Goal: Information Seeking & Learning: Learn about a topic

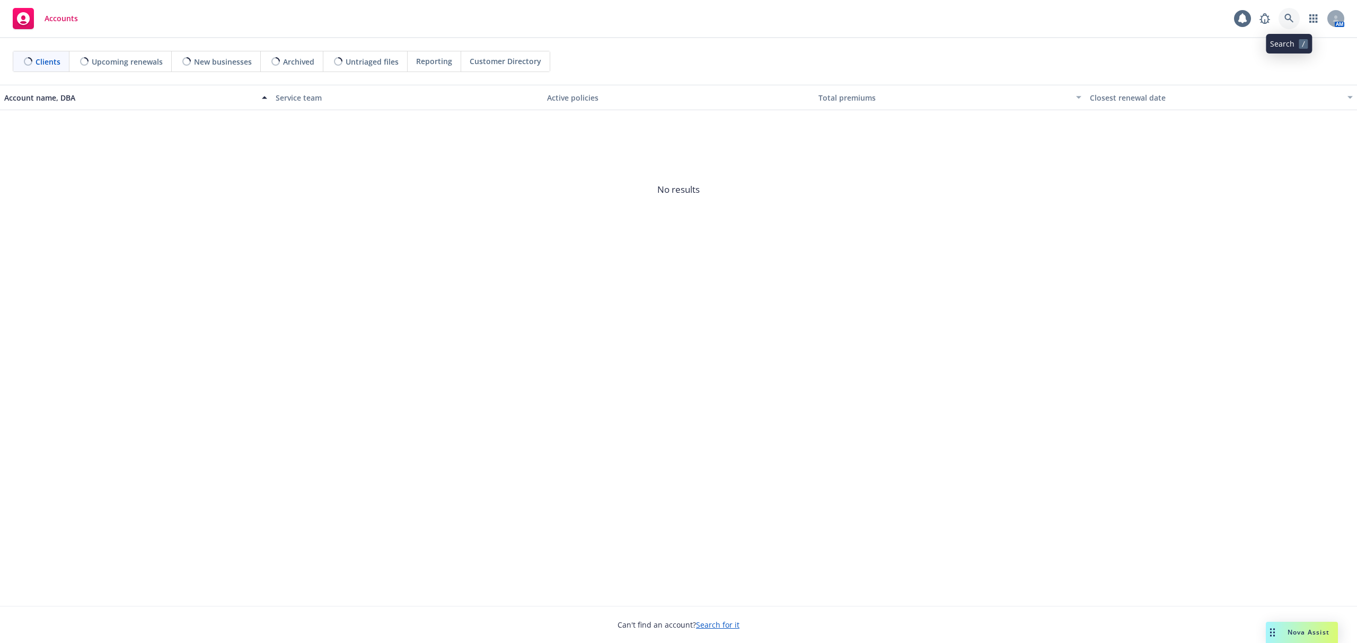
click at [1288, 24] on link at bounding box center [1288, 18] width 21 height 21
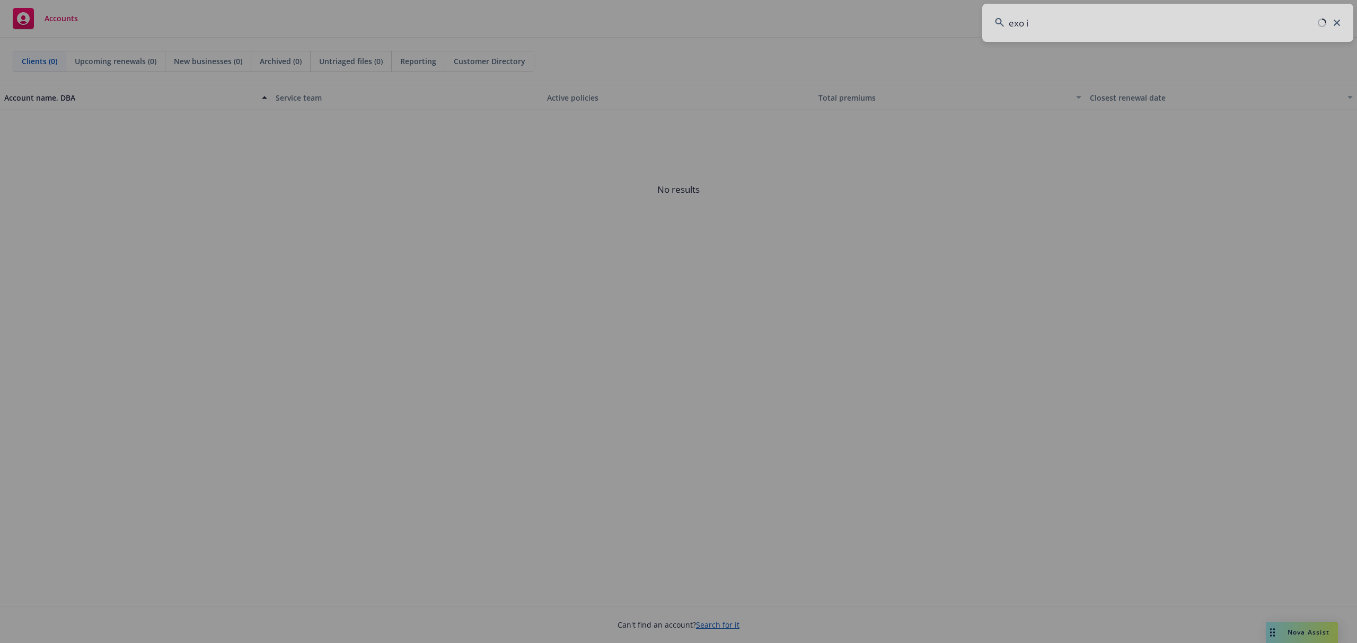
type input "exo im"
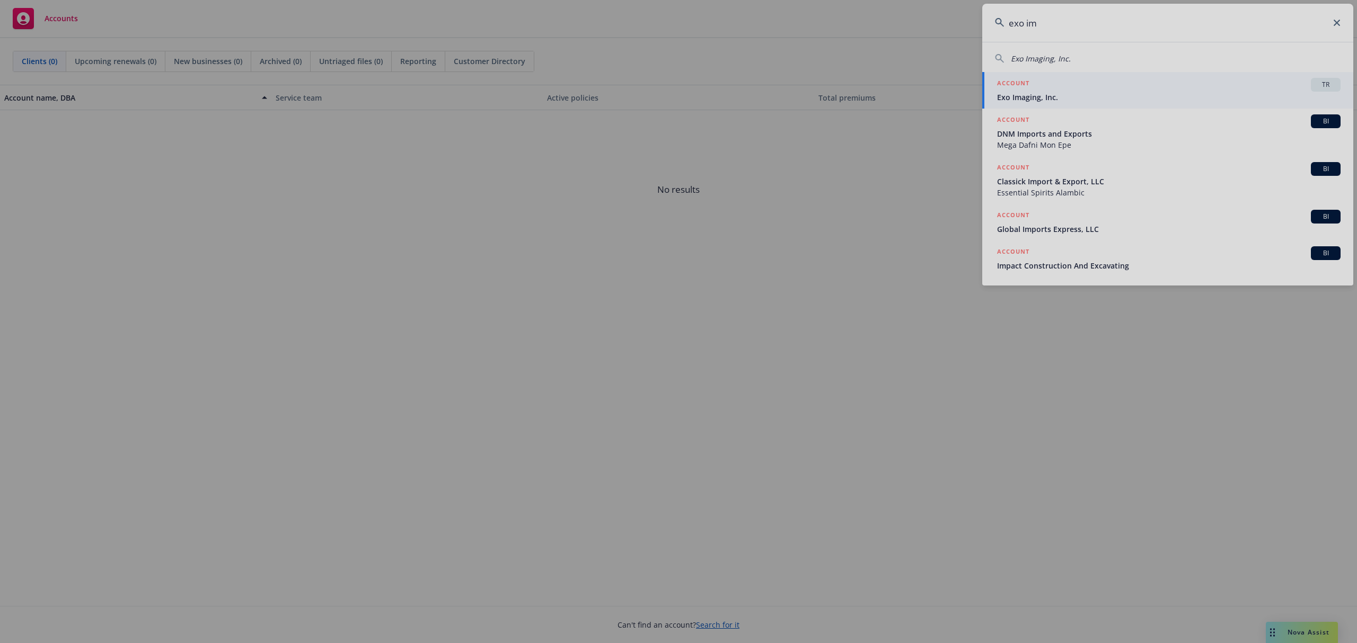
click at [1071, 96] on div at bounding box center [678, 321] width 1357 height 643
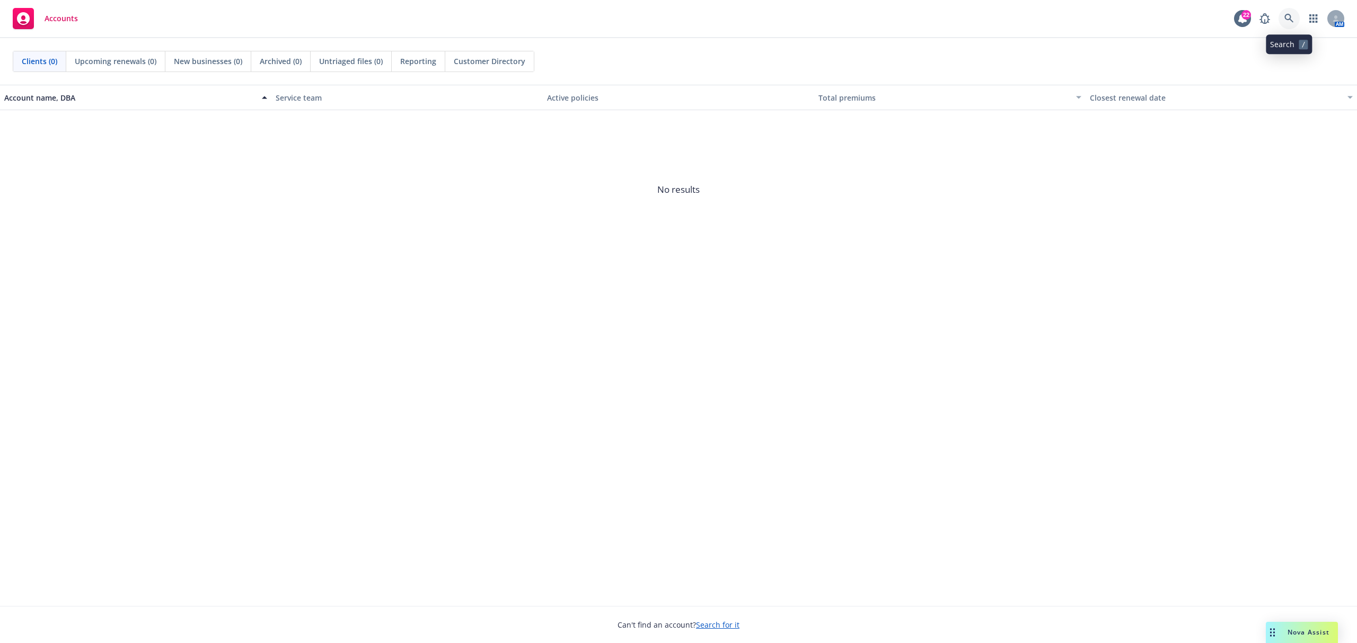
click at [1287, 13] on link at bounding box center [1288, 18] width 21 height 21
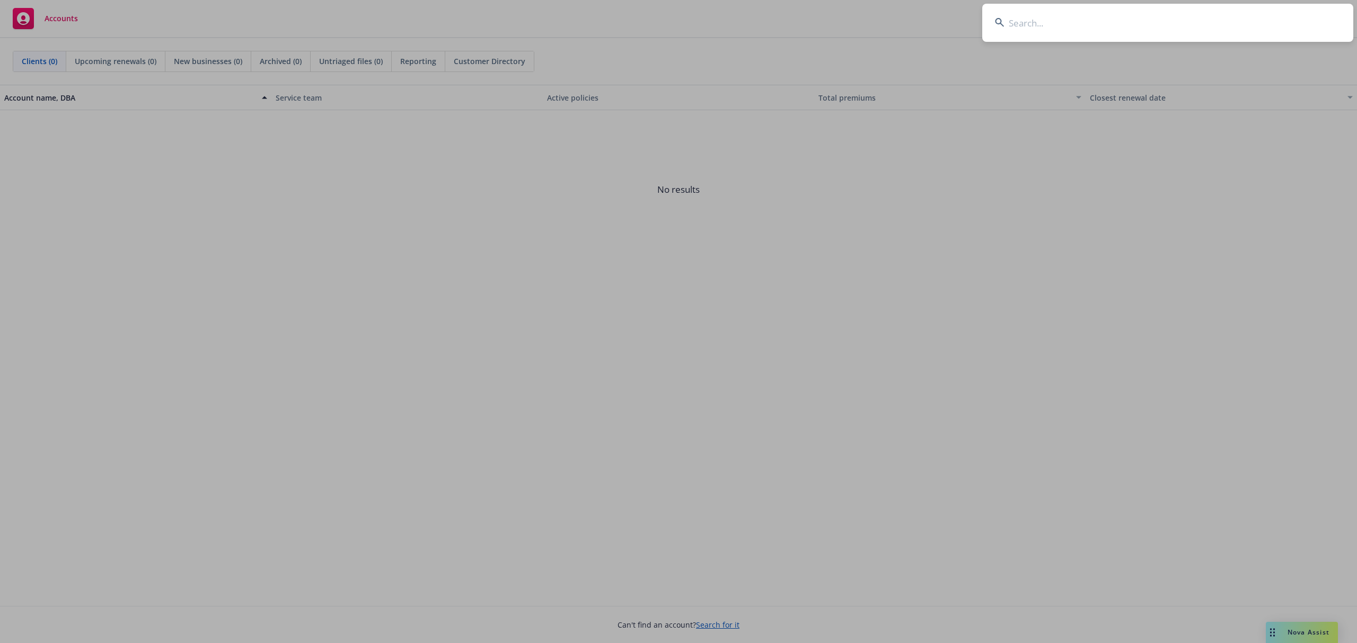
click at [1014, 15] on input at bounding box center [1167, 23] width 371 height 38
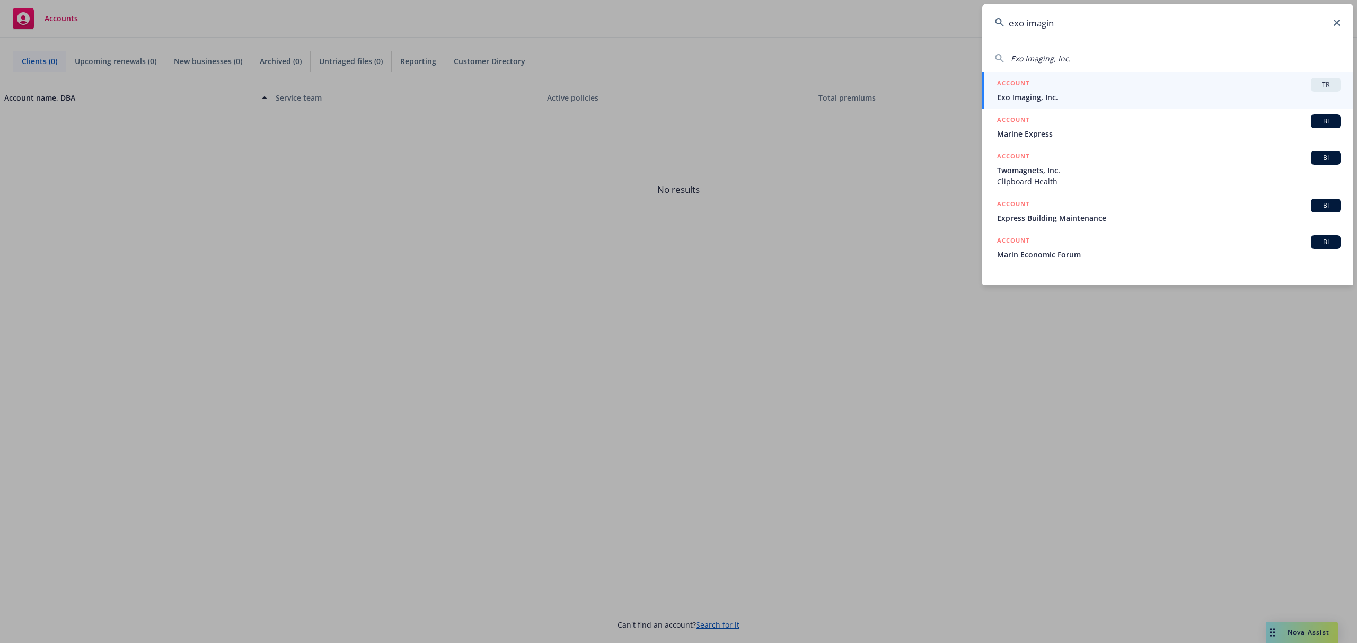
type input "exo imagin"
click at [1054, 92] on span "Exo Imaging, Inc." at bounding box center [1168, 97] width 343 height 11
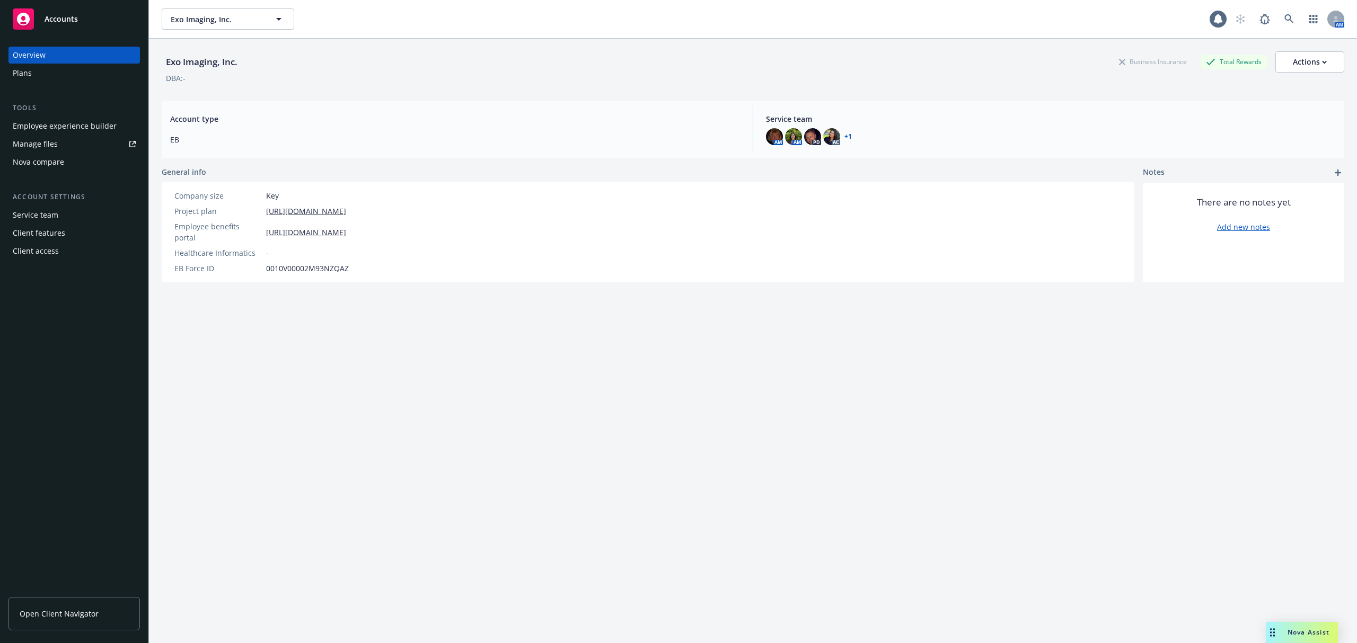
click at [65, 129] on div "Employee experience builder" at bounding box center [65, 126] width 104 height 17
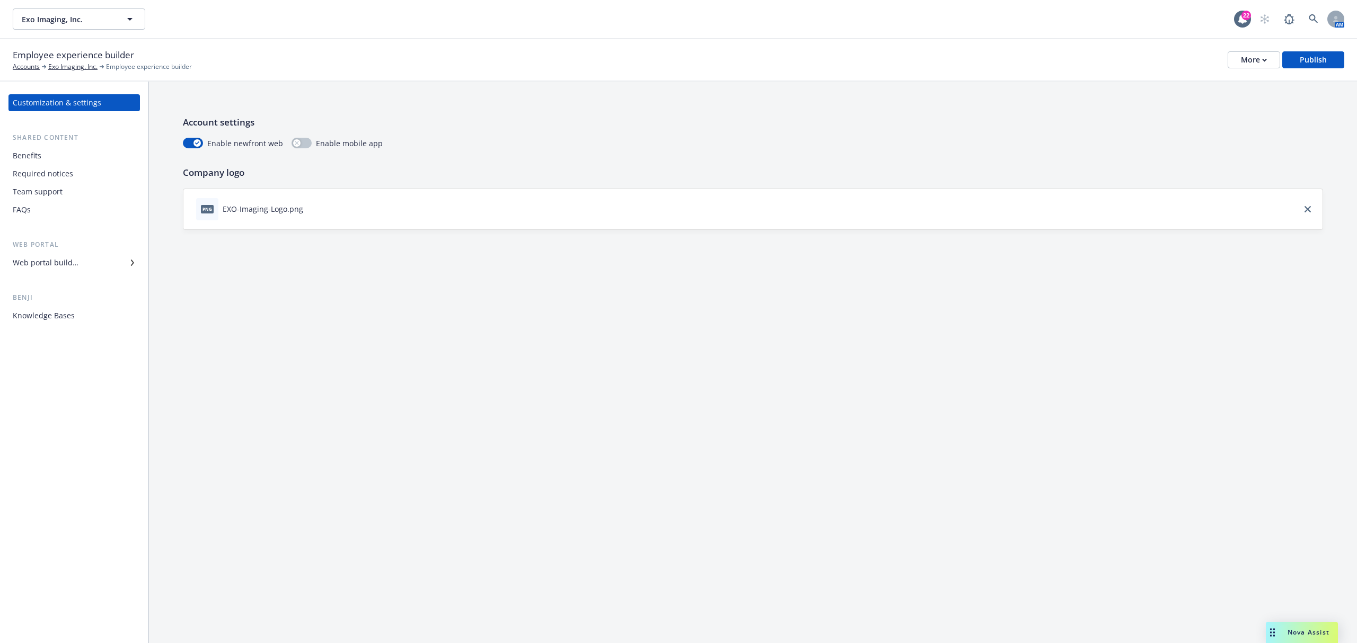
click at [49, 263] on div "Web portal builder" at bounding box center [46, 262] width 66 height 17
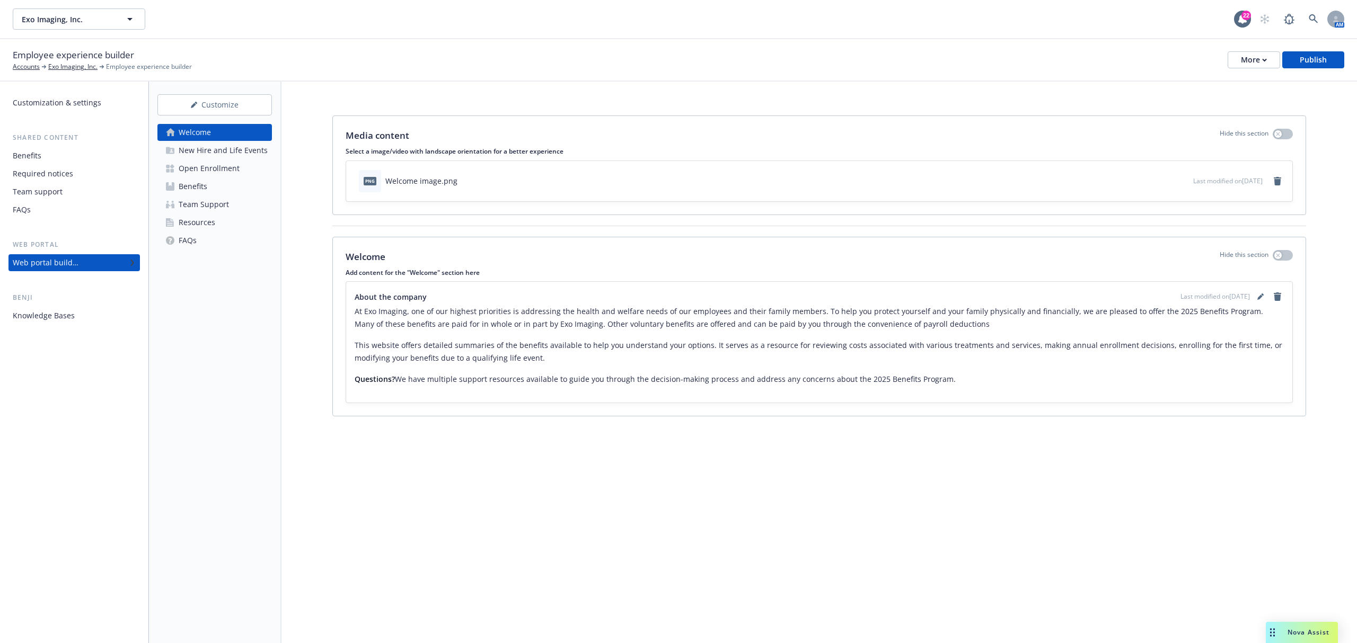
click at [198, 191] on div "Benefits" at bounding box center [193, 186] width 29 height 17
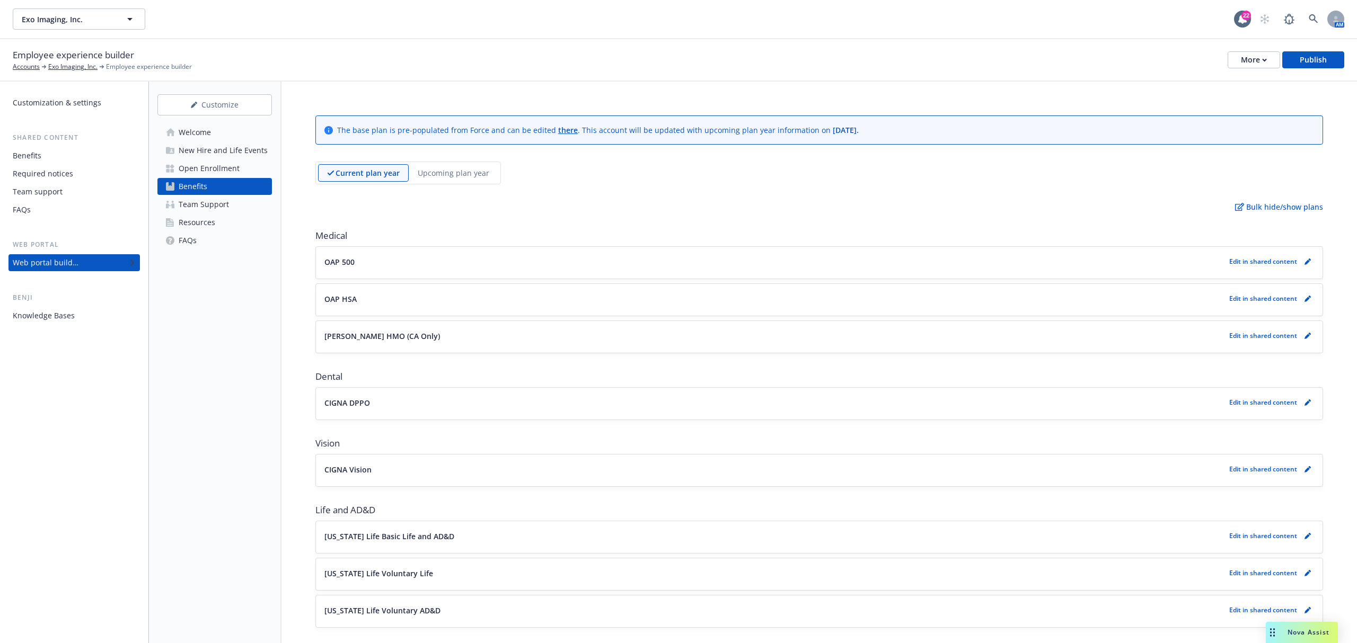
click at [452, 170] on p "Upcoming plan year" at bounding box center [454, 172] width 72 height 11
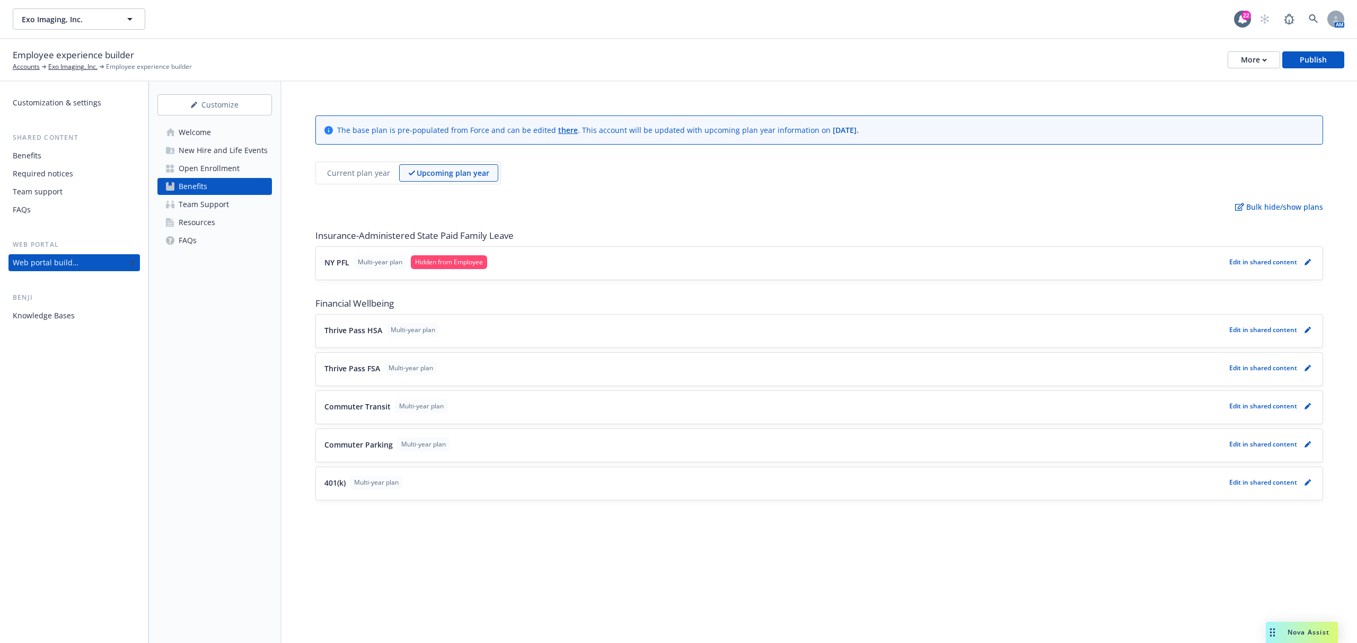
click at [356, 176] on p "Current plan year" at bounding box center [358, 172] width 63 height 11
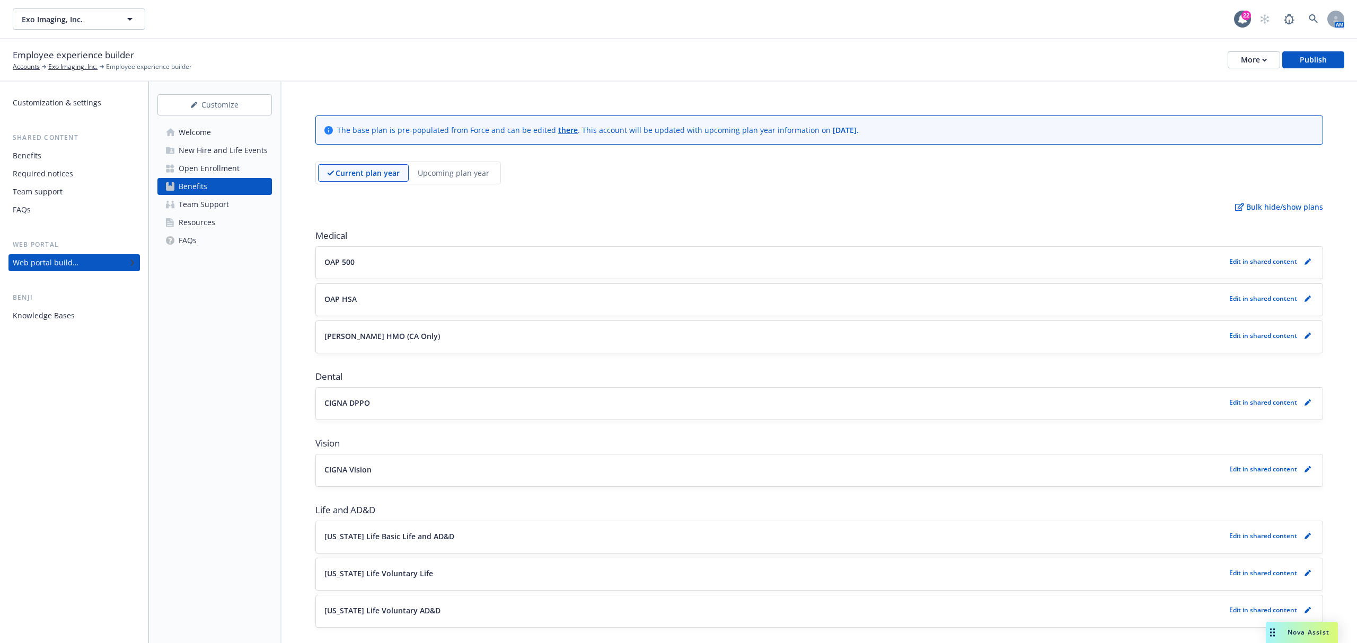
click at [467, 179] on p "Upcoming plan year" at bounding box center [454, 172] width 72 height 11
